Goal: Find contact information: Find contact information

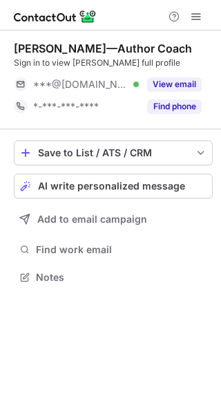
scroll to position [7, 7]
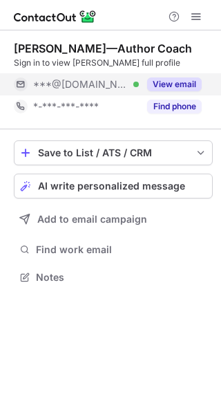
click at [114, 82] on div "***@gmail.com Verified" at bounding box center [86, 84] width 106 height 12
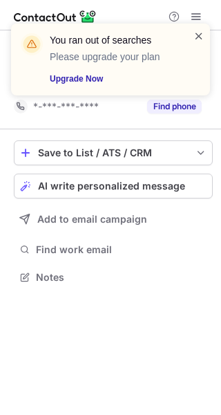
click at [204, 31] on span at bounding box center [199, 36] width 11 height 14
